Goal: Information Seeking & Learning: Learn about a topic

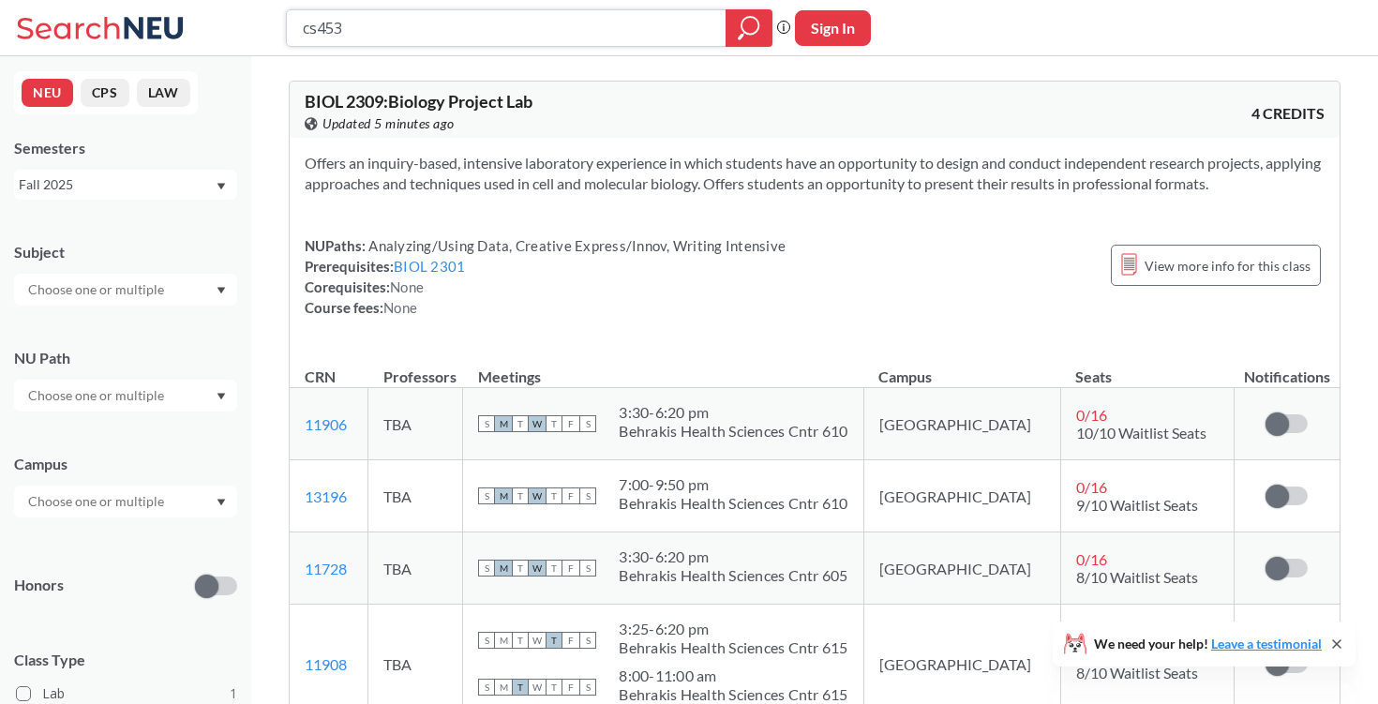
type input "cs4530"
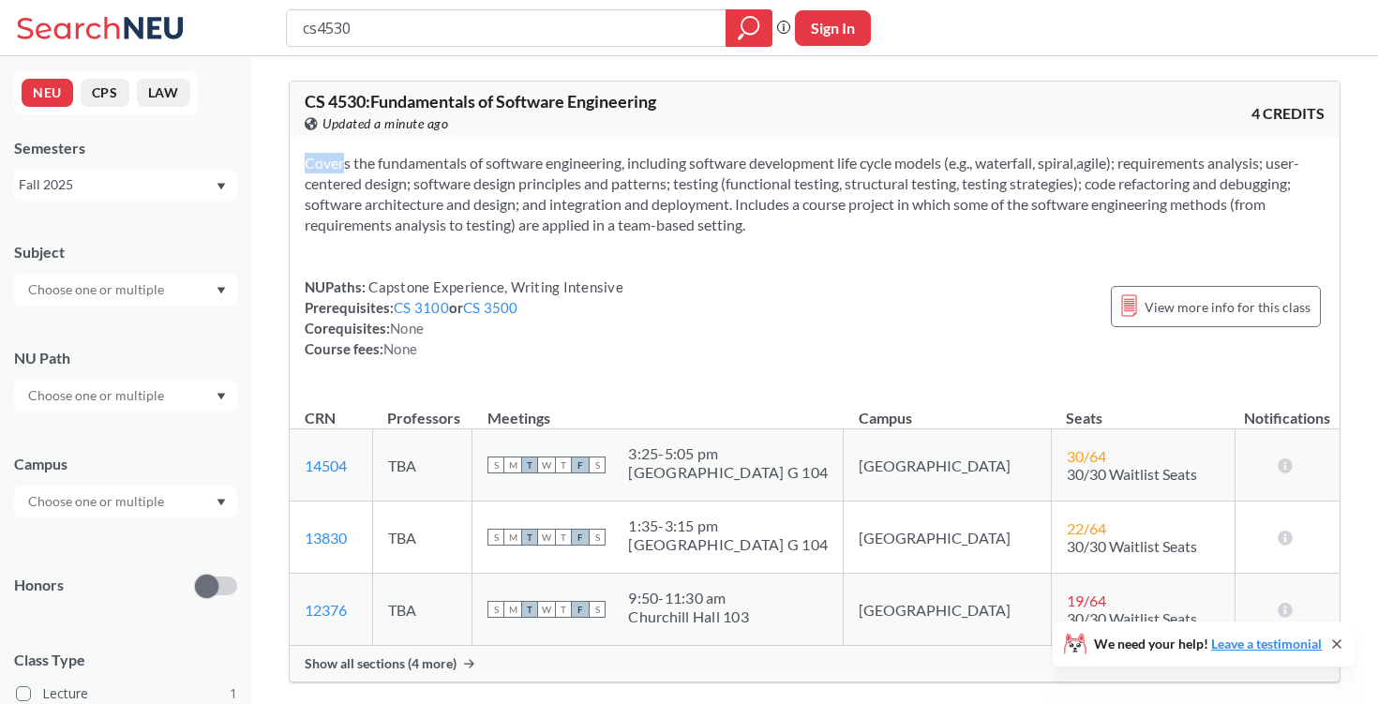
drag, startPoint x: 290, startPoint y: 158, endPoint x: 740, endPoint y: 248, distance: 459.0
click at [740, 248] on div "Covers the fundamentals of software engineering, including software development…" at bounding box center [815, 263] width 1050 height 251
copy section
click at [433, 308] on link "CS 3100" at bounding box center [421, 307] width 55 height 17
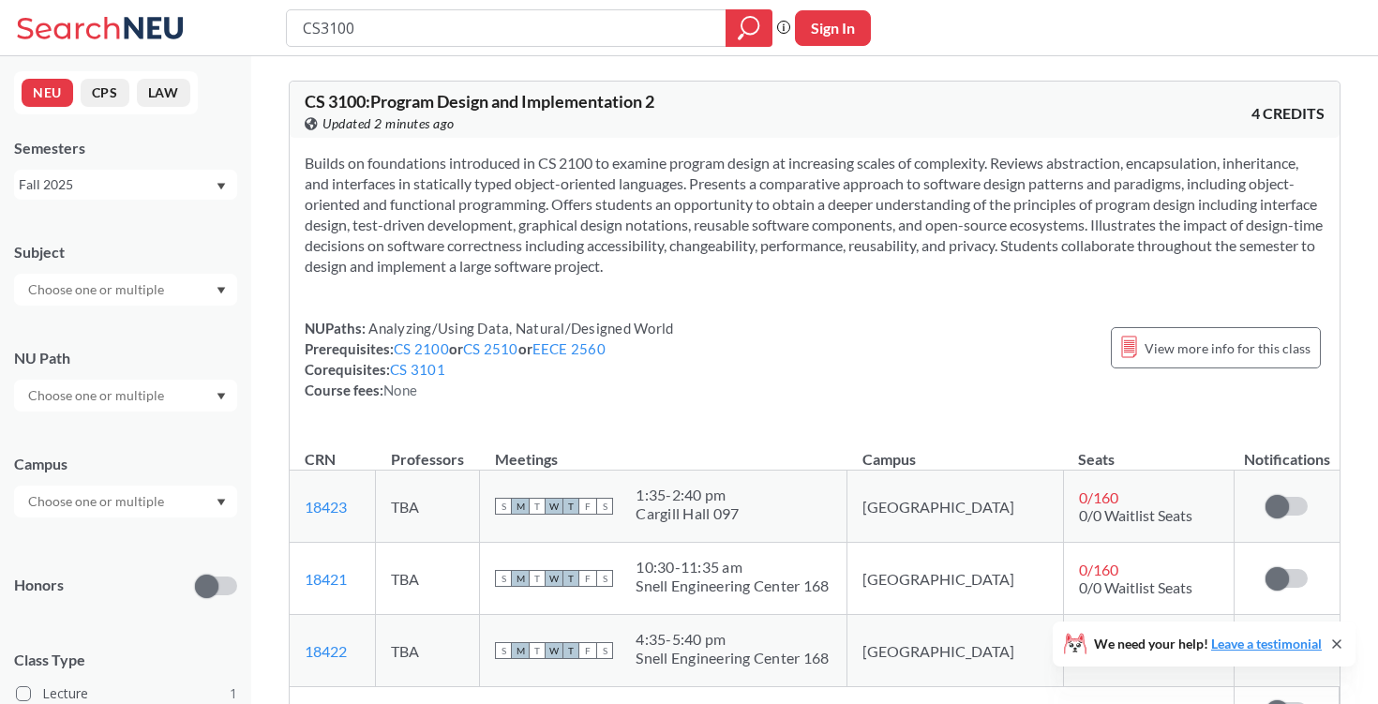
type input "cs4530"
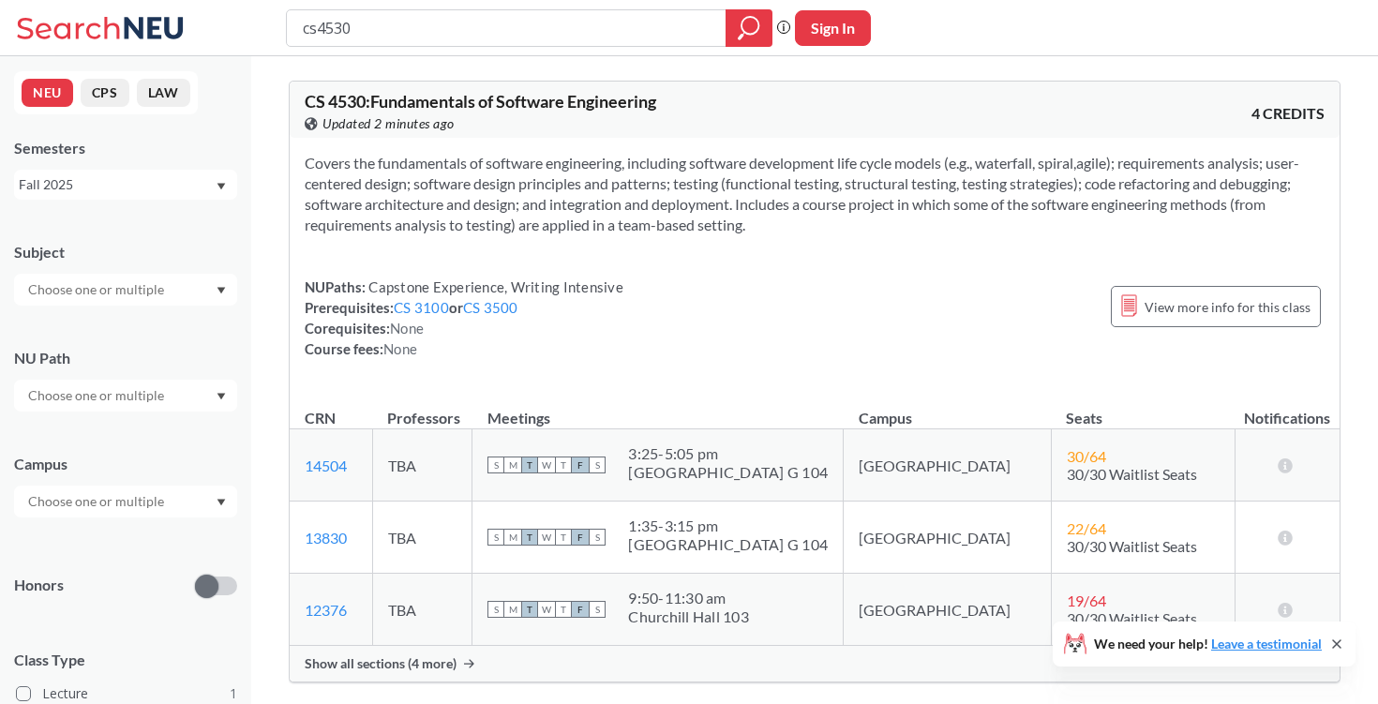
click at [146, 201] on div "NEU CPS LAW Semesters Fall 2025 Subject NU Path Campus Honors Class Type Lectur…" at bounding box center [125, 380] width 251 height 648
click at [133, 192] on div "Fall 2025" at bounding box center [117, 184] width 196 height 21
click at [138, 287] on div "Summer 2 2025" at bounding box center [130, 277] width 212 height 21
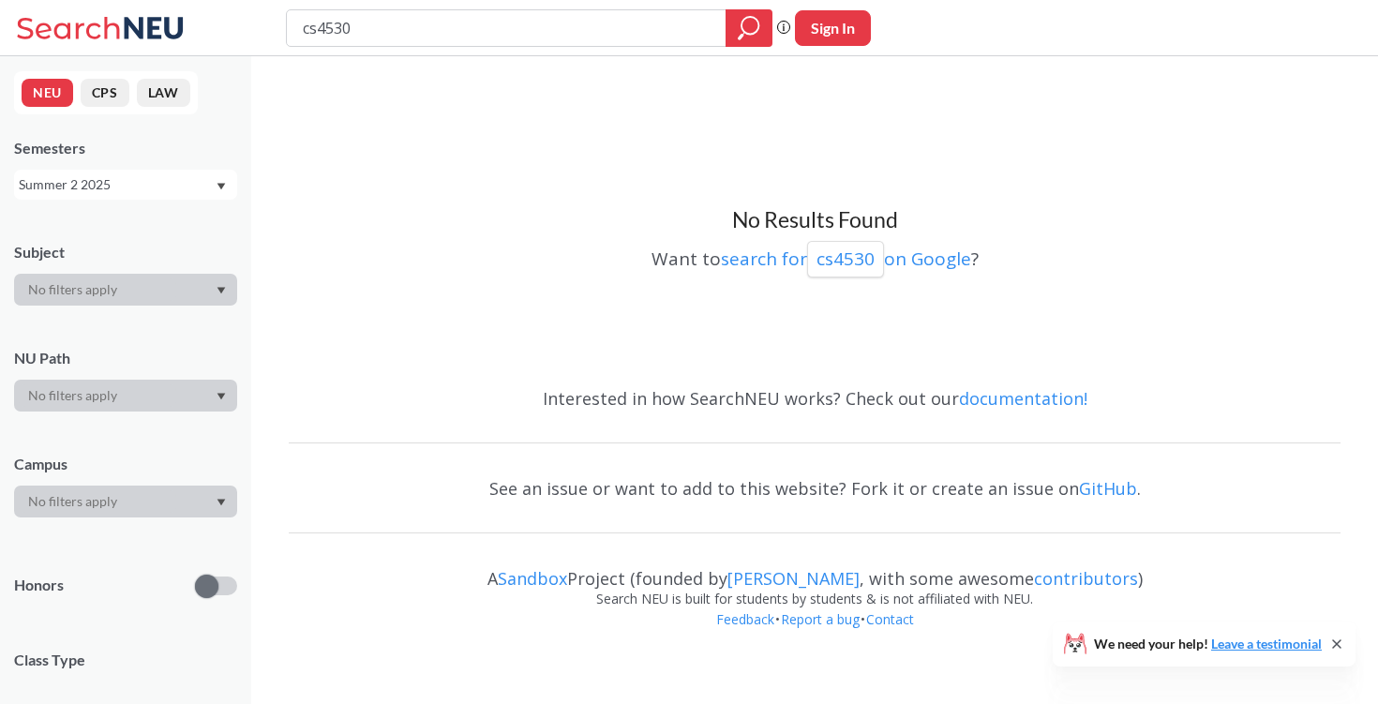
click at [74, 195] on div "Summer 2 2025" at bounding box center [125, 185] width 223 height 30
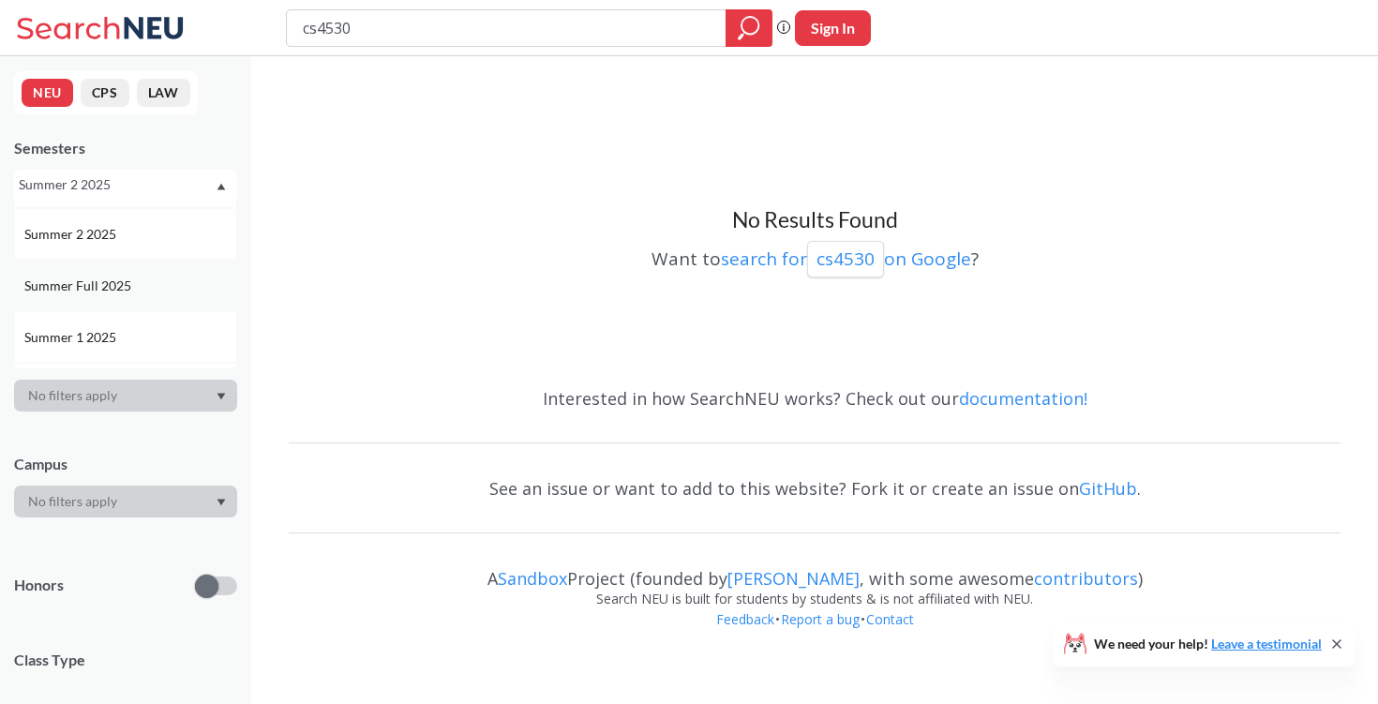
scroll to position [81, 0]
click at [83, 304] on span "Summer 1 2025" at bounding box center [72, 300] width 96 height 21
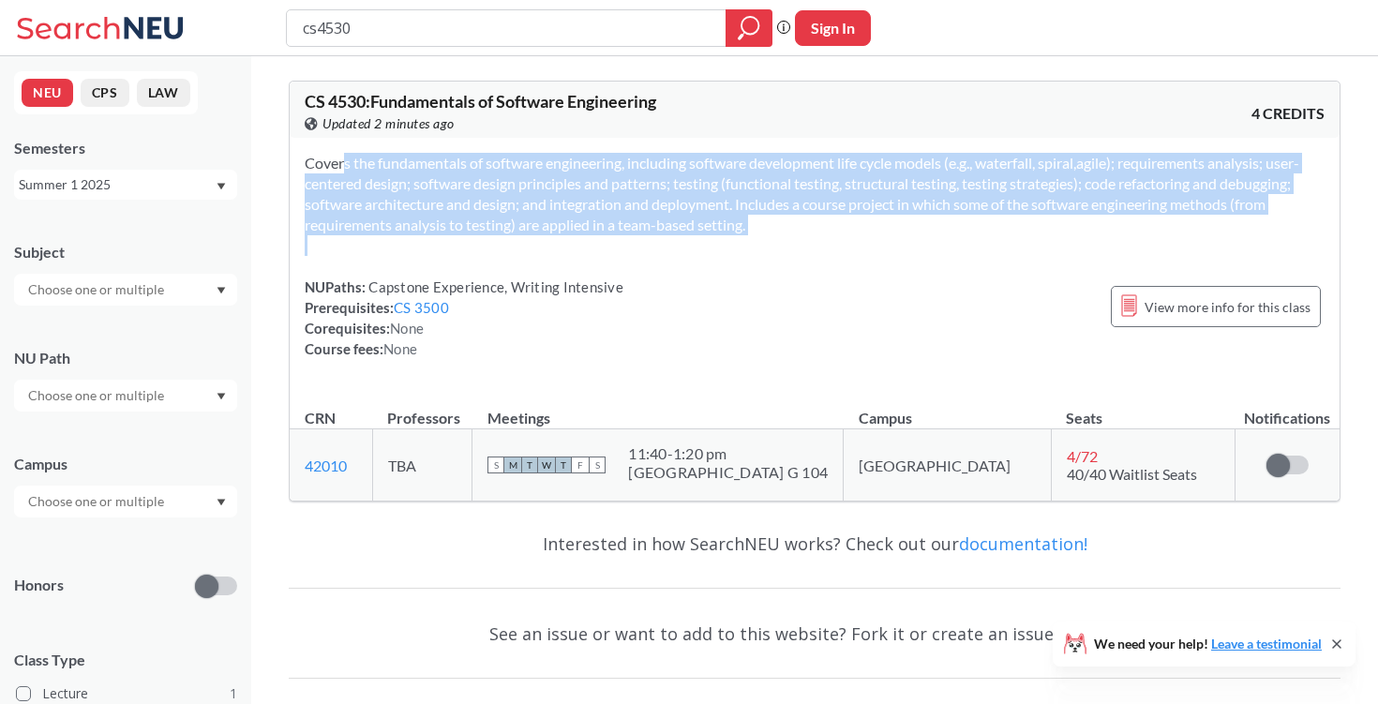
drag, startPoint x: 306, startPoint y: 161, endPoint x: 707, endPoint y: 255, distance: 412.1
click at [707, 255] on div "Covers the fundamentals of software engineering, including software development…" at bounding box center [815, 263] width 1050 height 251
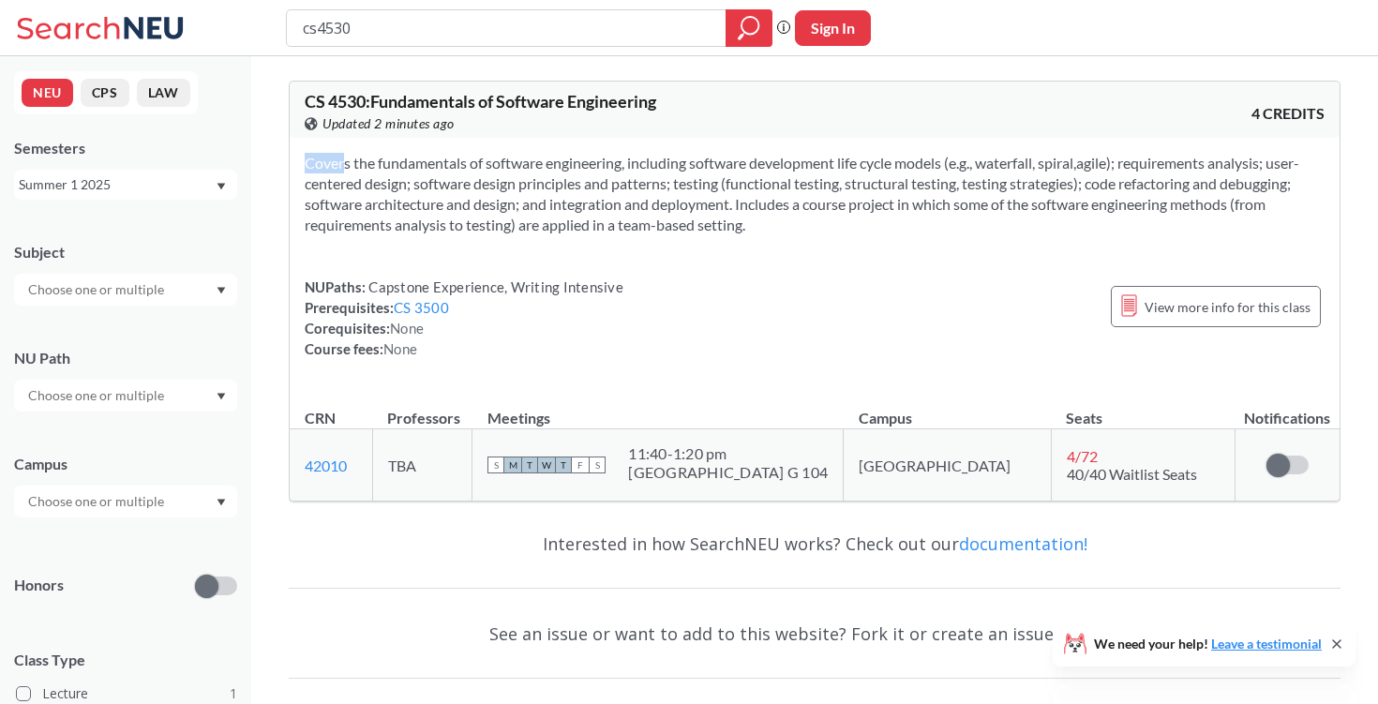
copy section
click at [624, 188] on section "Covers the fundamentals of software engineering, including software development…" at bounding box center [815, 194] width 1020 height 83
drag, startPoint x: 374, startPoint y: 101, endPoint x: 670, endPoint y: 92, distance: 296.4
click at [671, 93] on div "CS 4530 : Fundamentals of Software Engineering View this course on Banner. Upda…" at bounding box center [560, 113] width 510 height 41
copy span "CS 4530 :"
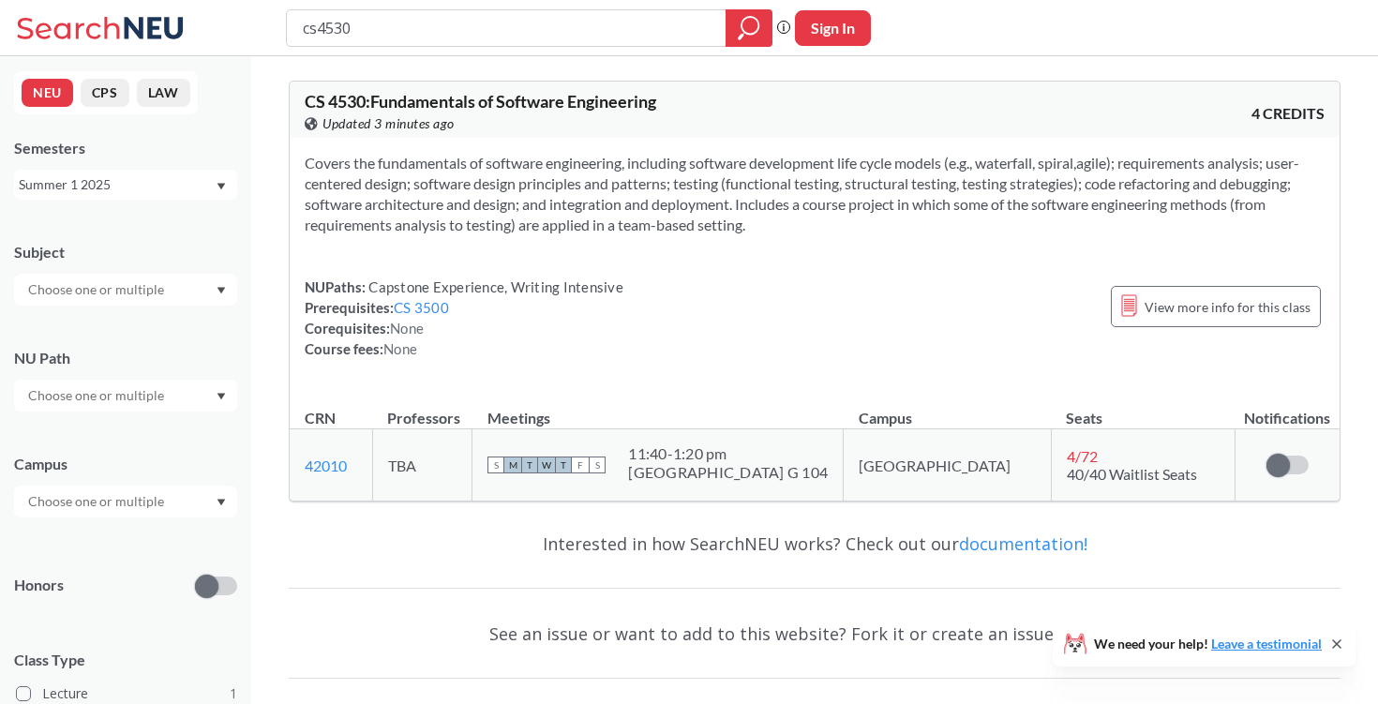
click at [677, 91] on div "CS 4530 : Fundamentals of Software Engineering View this course on Banner. Upda…" at bounding box center [815, 110] width 1050 height 56
drag, startPoint x: 664, startPoint y: 105, endPoint x: 376, endPoint y: 97, distance: 288.0
click at [376, 98] on span "CS 4530 : Fundamentals of Software Engineering" at bounding box center [481, 101] width 352 height 21
copy span "Fundamentals of Software Engineering"
click at [857, 173] on section "Covers the fundamentals of software engineering, including software development…" at bounding box center [815, 194] width 1020 height 83
